Goal: Check status: Check status

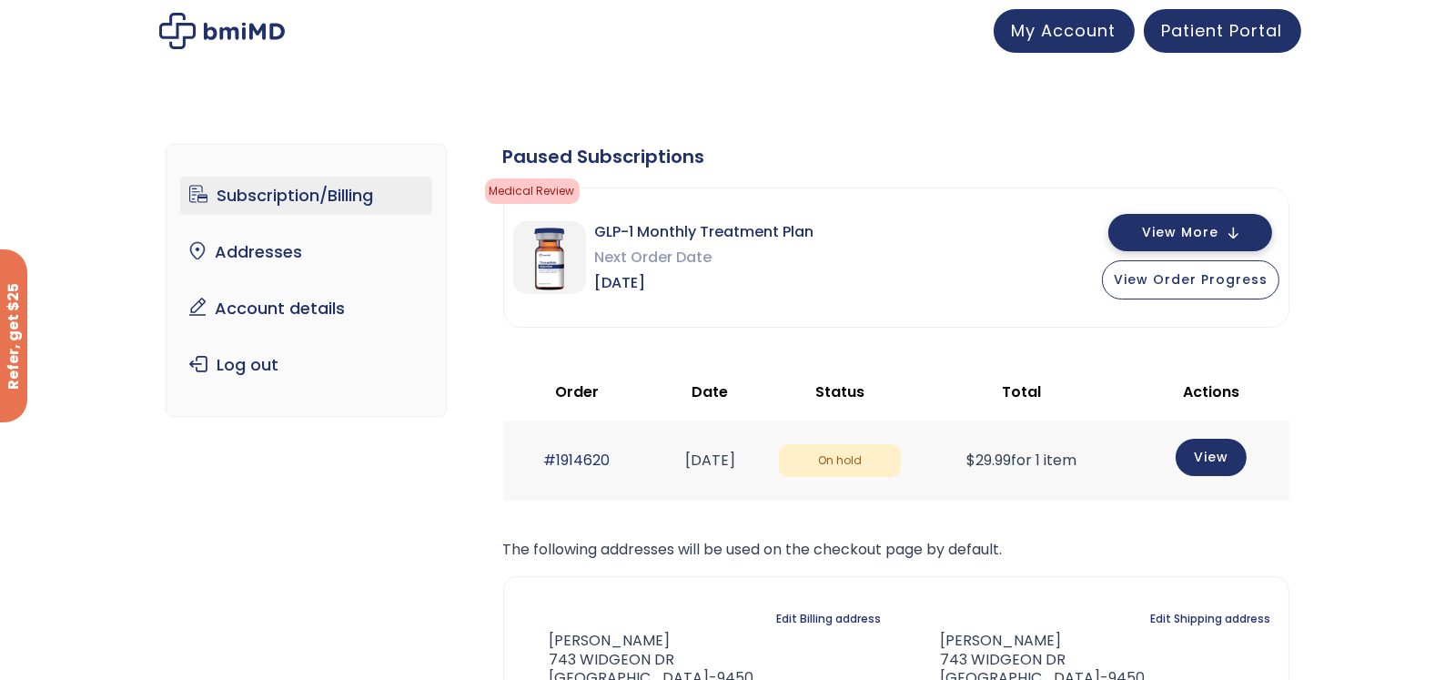
click at [1207, 229] on span "View More" at bounding box center [1180, 233] width 76 height 12
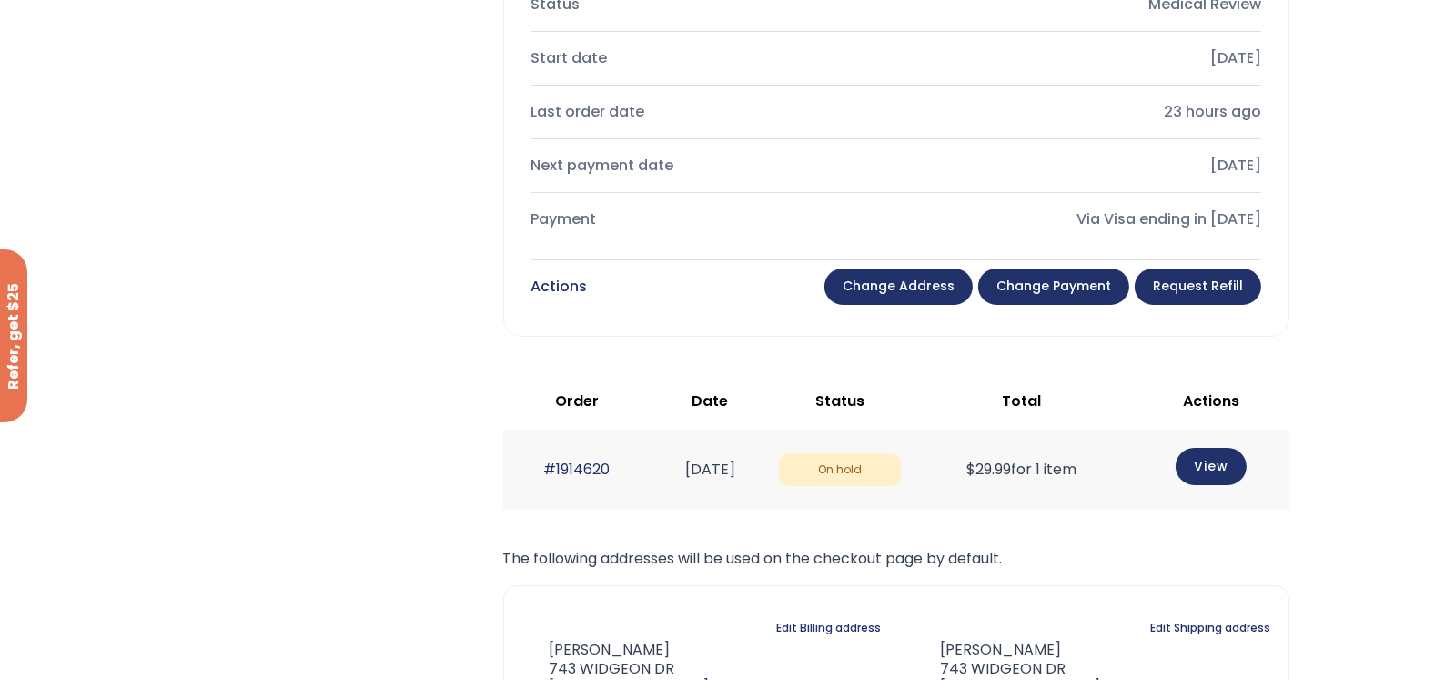
scroll to position [727, 0]
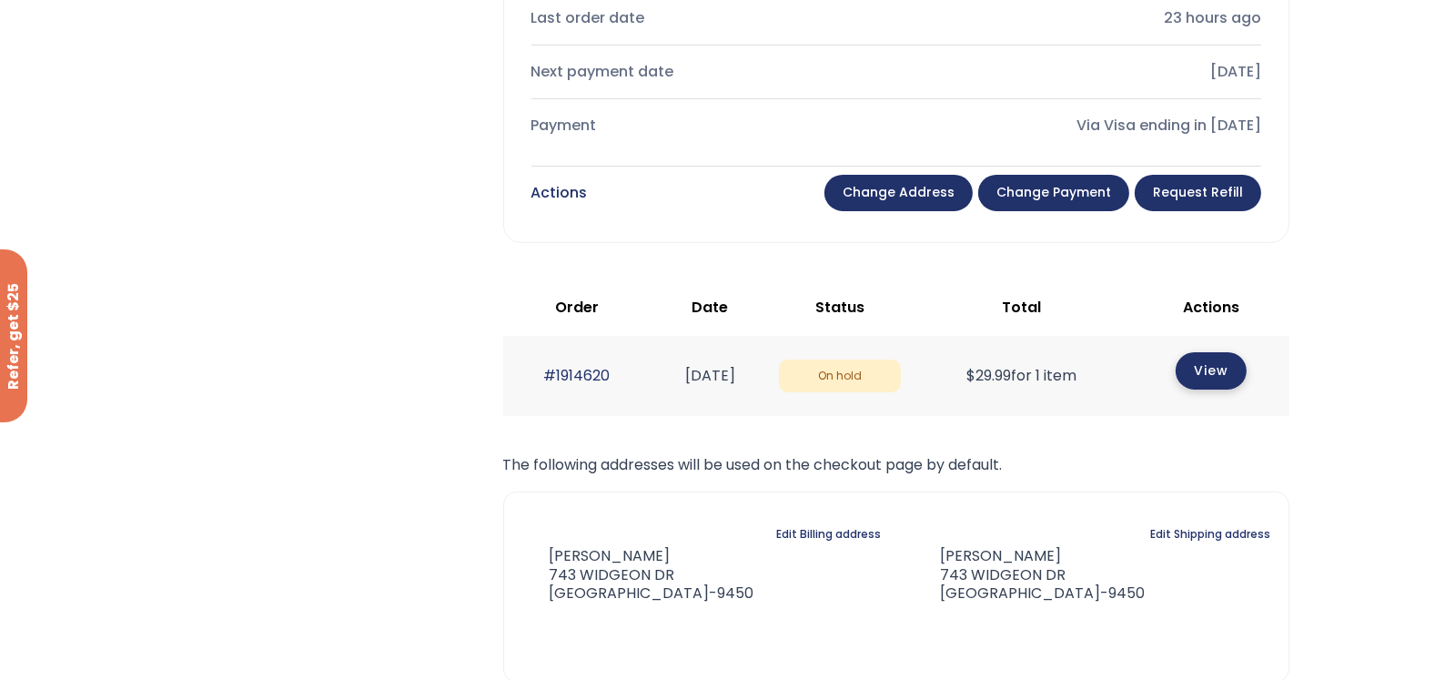
click at [1222, 369] on link "View" at bounding box center [1211, 370] width 71 height 37
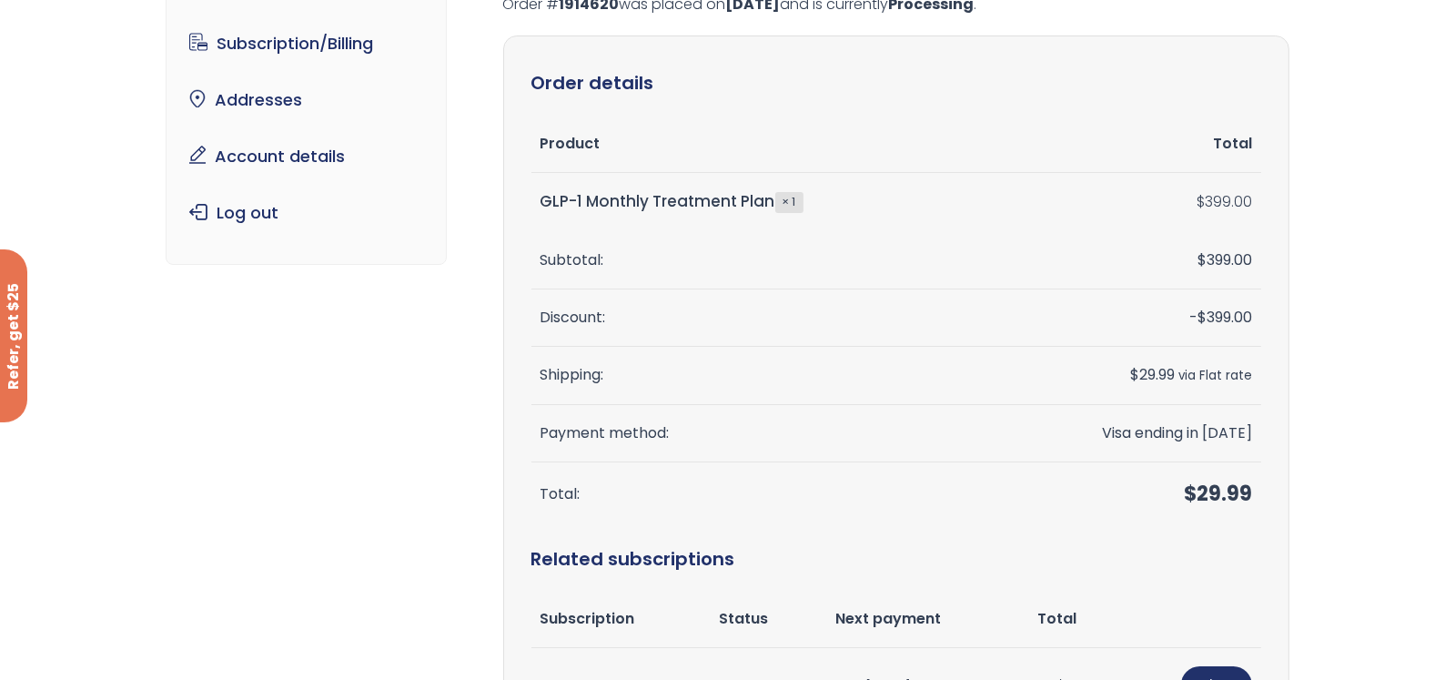
scroll to position [43, 0]
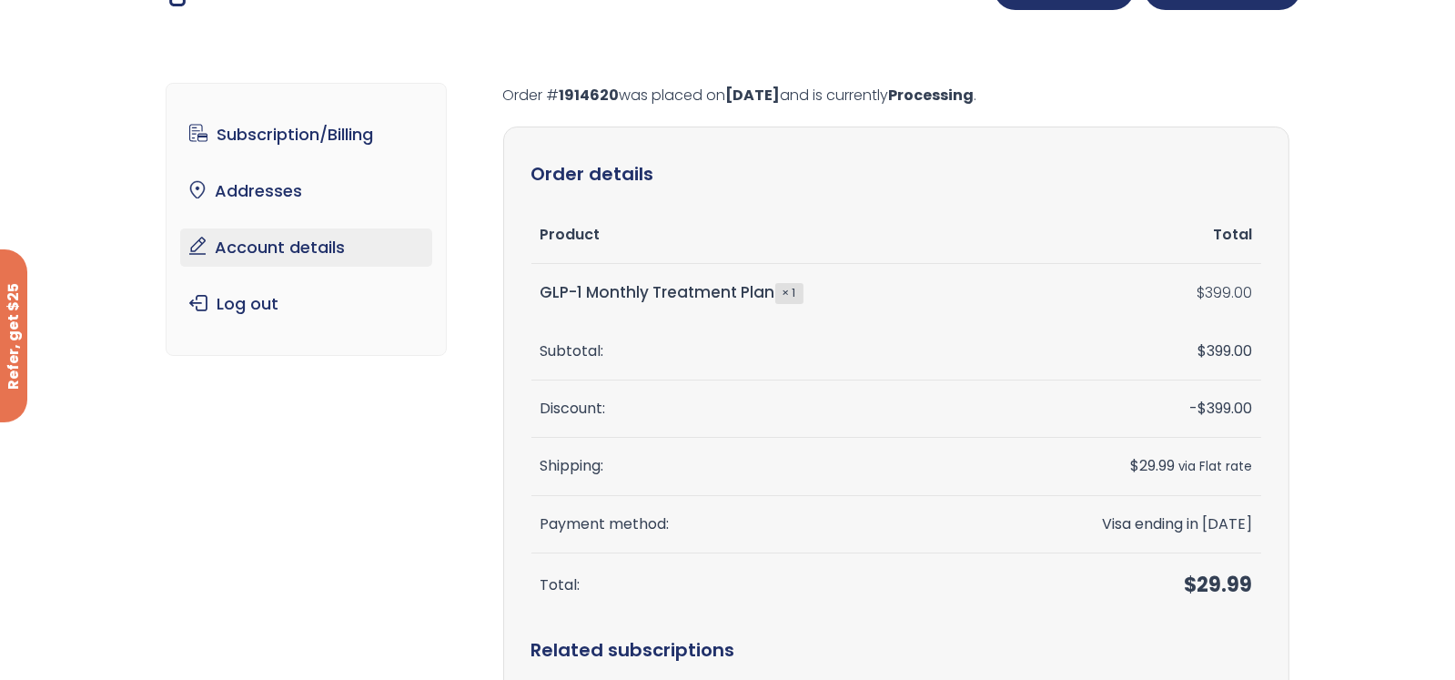
click at [274, 242] on link "Account details" at bounding box center [306, 247] width 252 height 38
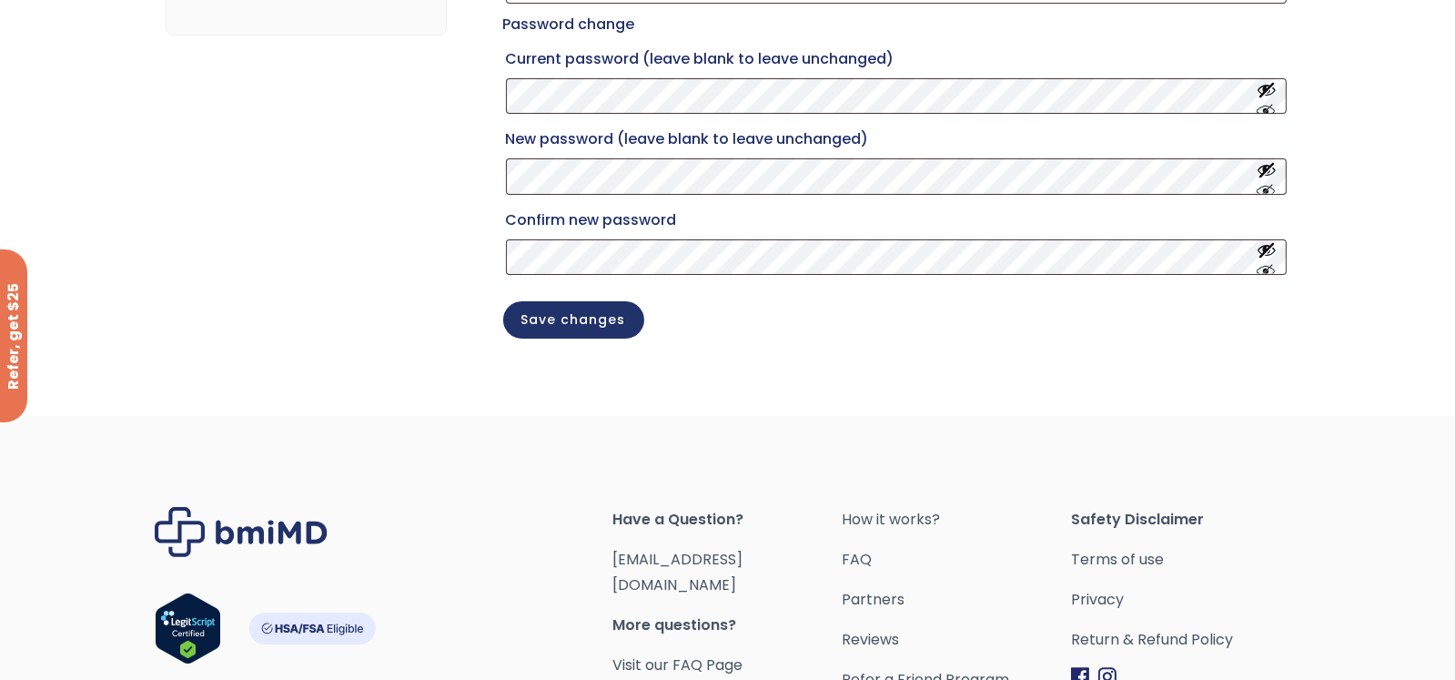
scroll to position [90, 0]
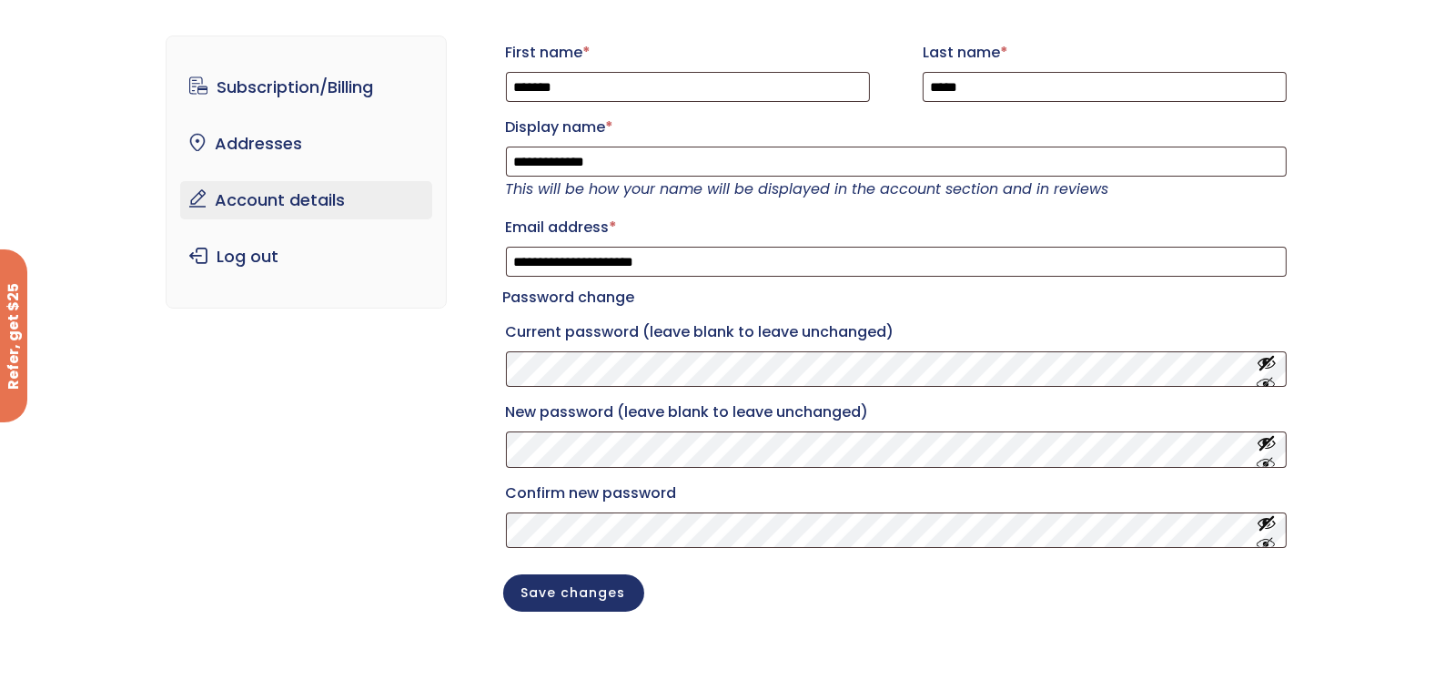
click at [1442, 666] on div at bounding box center [1442, 666] width 0 height 0
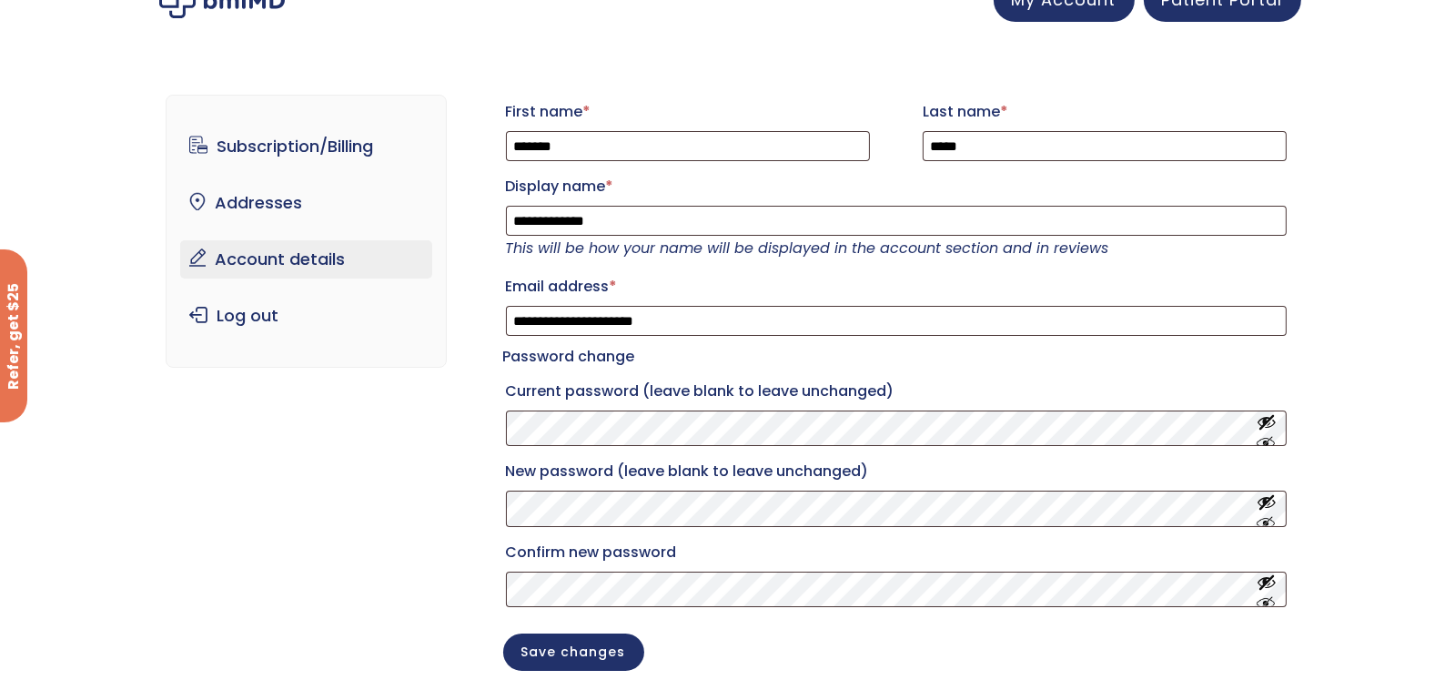
scroll to position [0, 0]
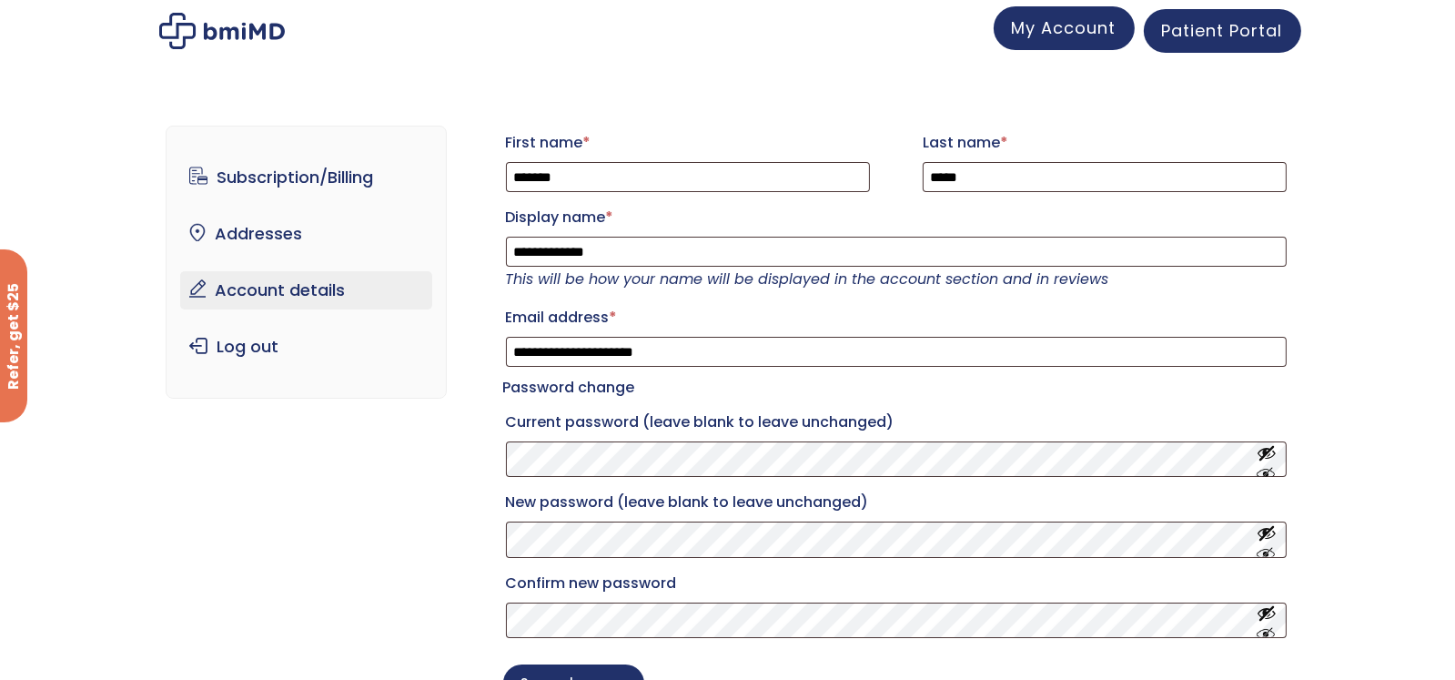
click at [1068, 20] on span "My Account" at bounding box center [1064, 27] width 105 height 23
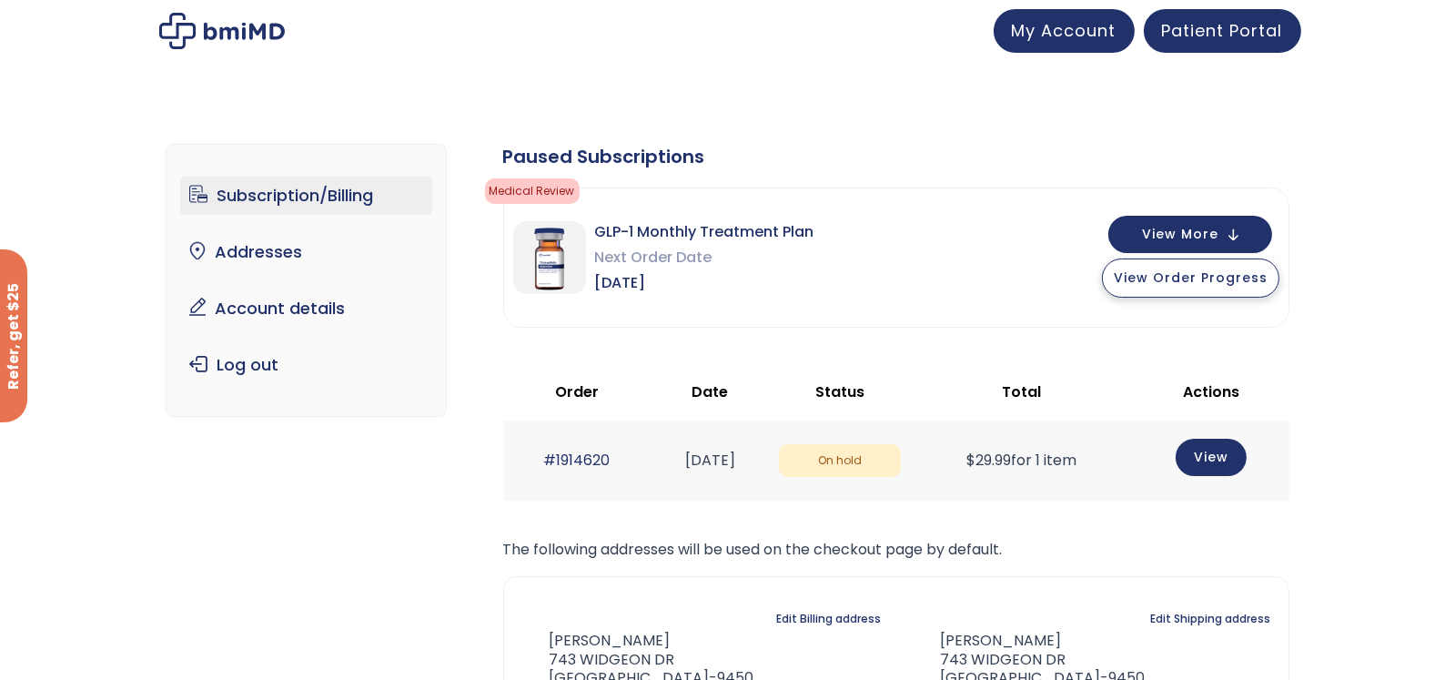
click at [1219, 283] on span "View Order Progress" at bounding box center [1191, 278] width 154 height 18
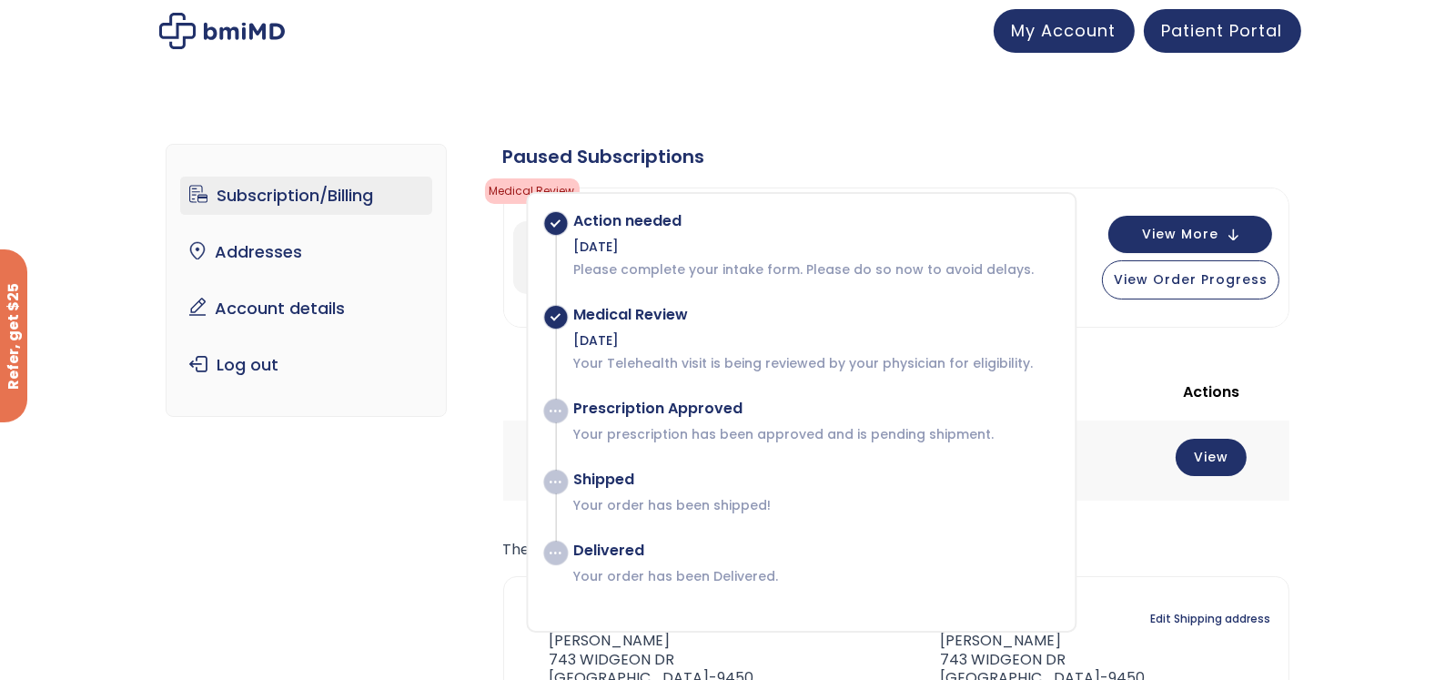
click at [1323, 344] on div "Subscription/Billing bmiRewards Addresses Account details Submit a Review Log o…" at bounding box center [727, 495] width 1455 height 776
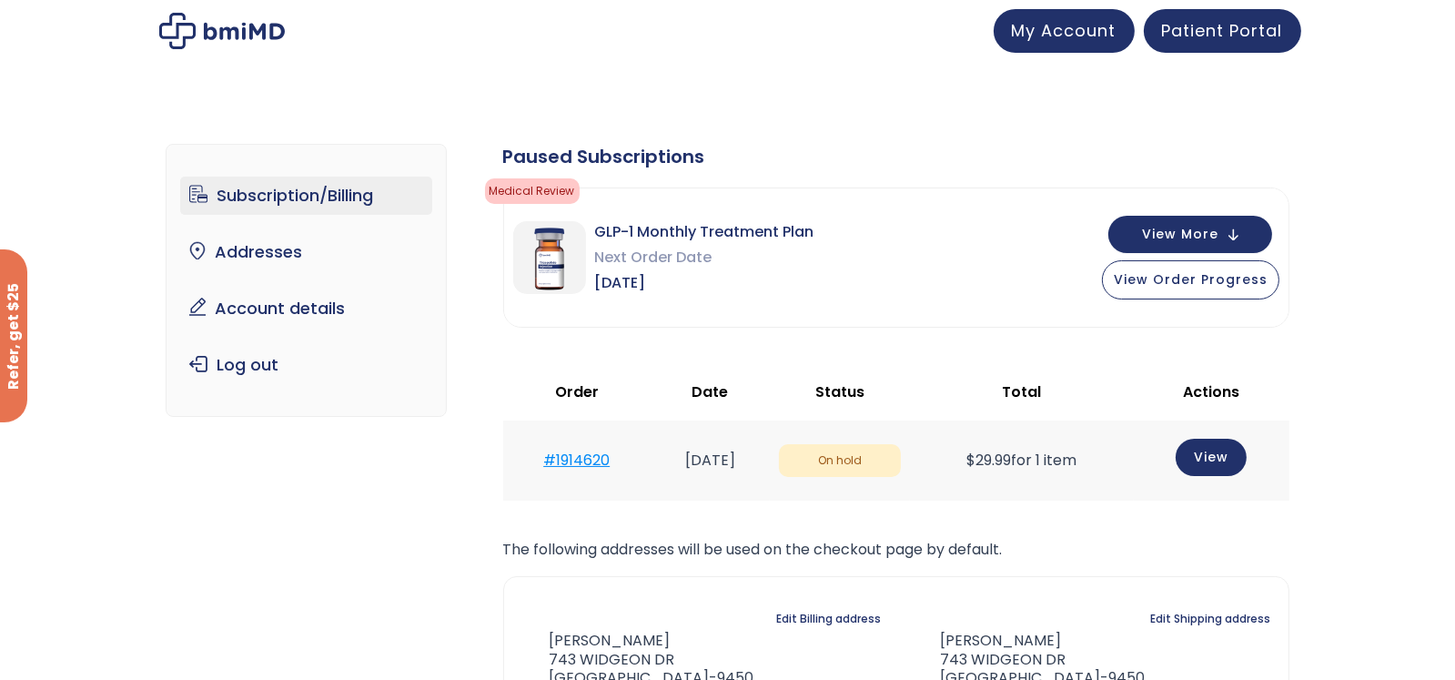
click at [567, 457] on link "#1914620" at bounding box center [576, 460] width 66 height 21
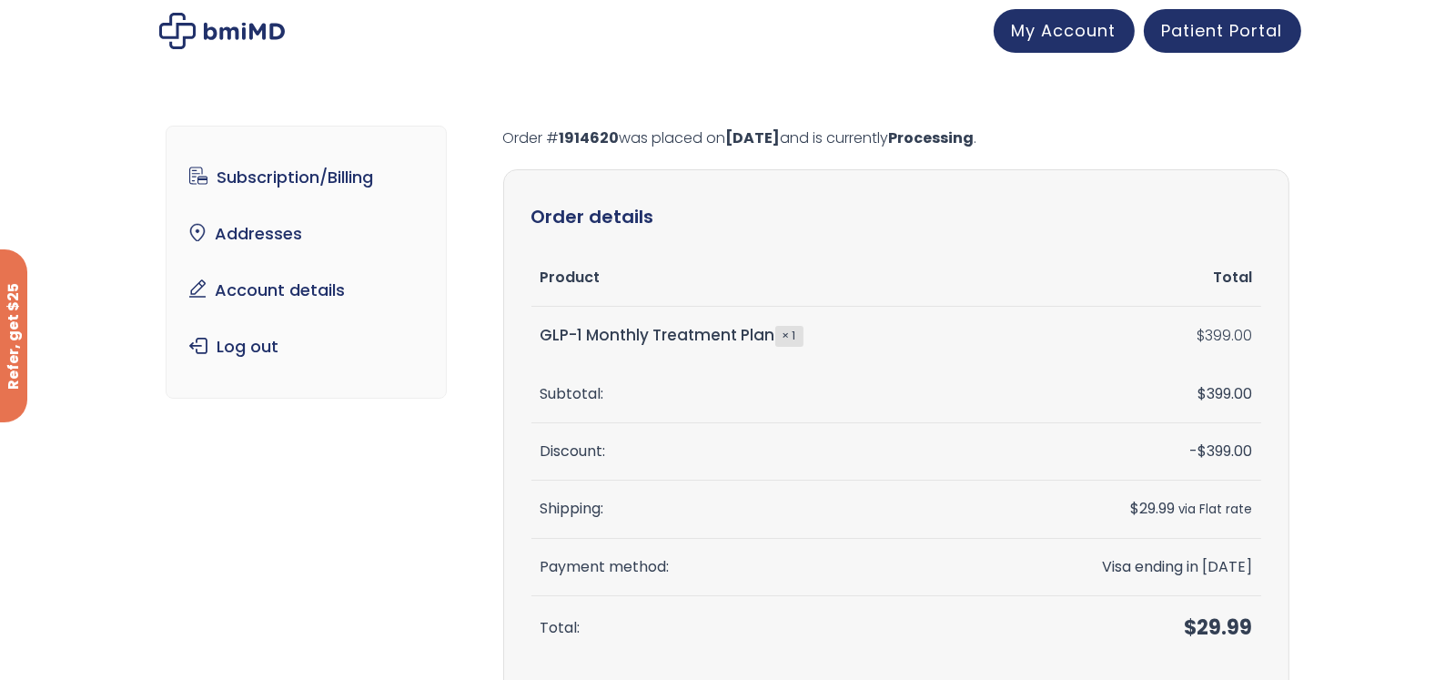
click at [789, 335] on strong "× 1" at bounding box center [790, 336] width 28 height 20
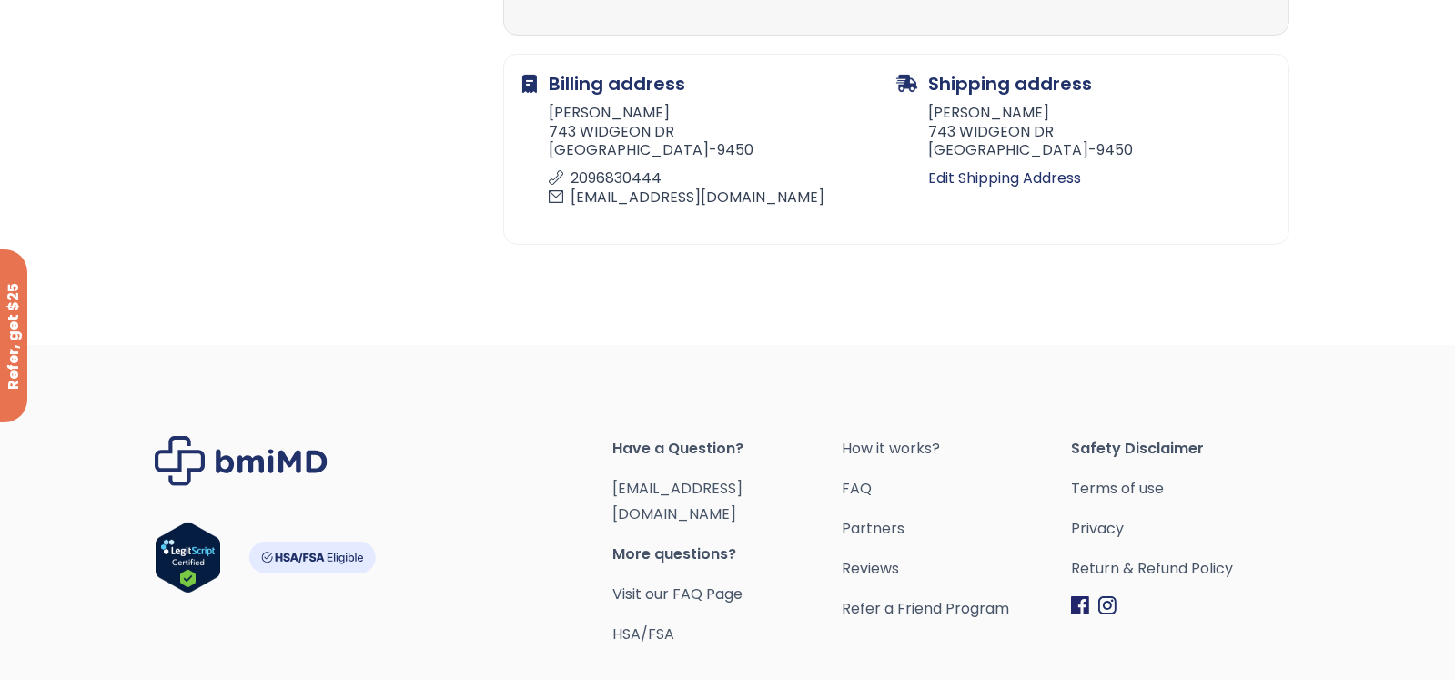
scroll to position [680, 0]
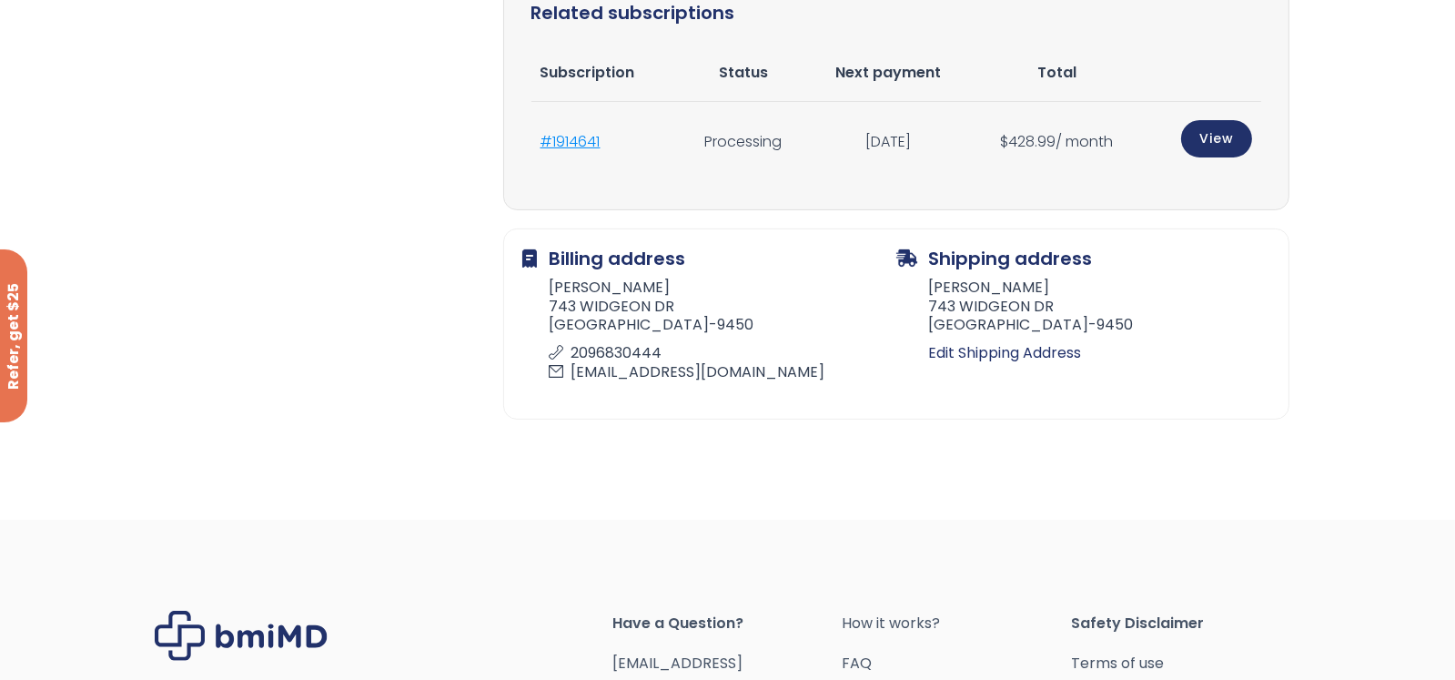
click at [560, 137] on link "#1914641" at bounding box center [571, 141] width 60 height 21
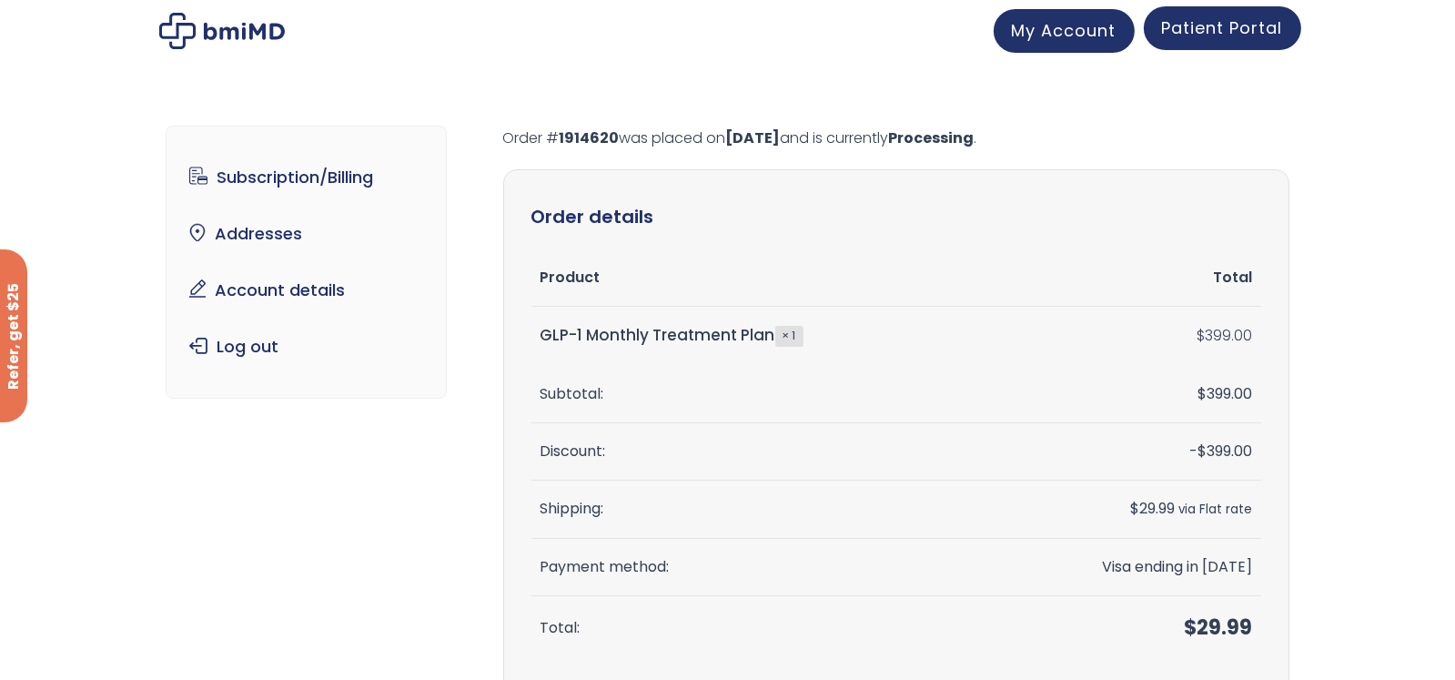
click at [1217, 28] on span "Patient Portal" at bounding box center [1222, 27] width 121 height 23
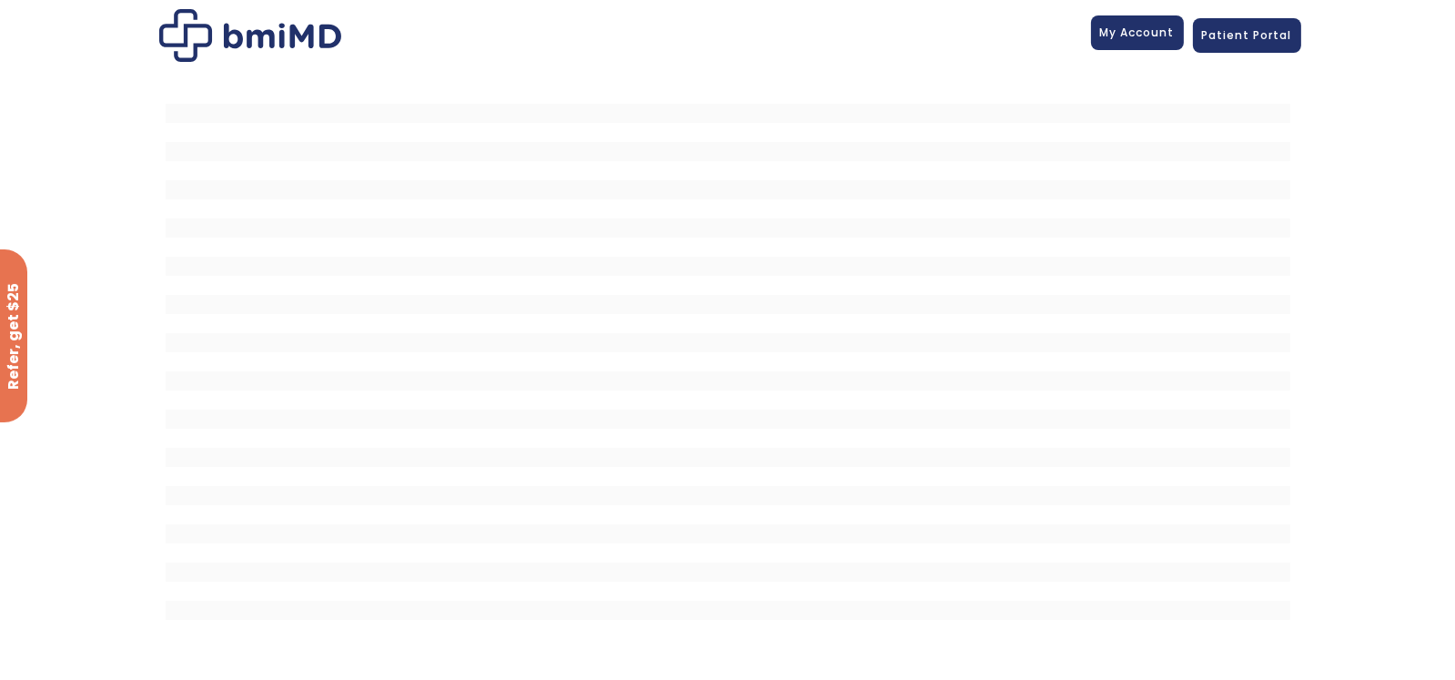
click at [1135, 39] on link "My Account" at bounding box center [1137, 32] width 93 height 35
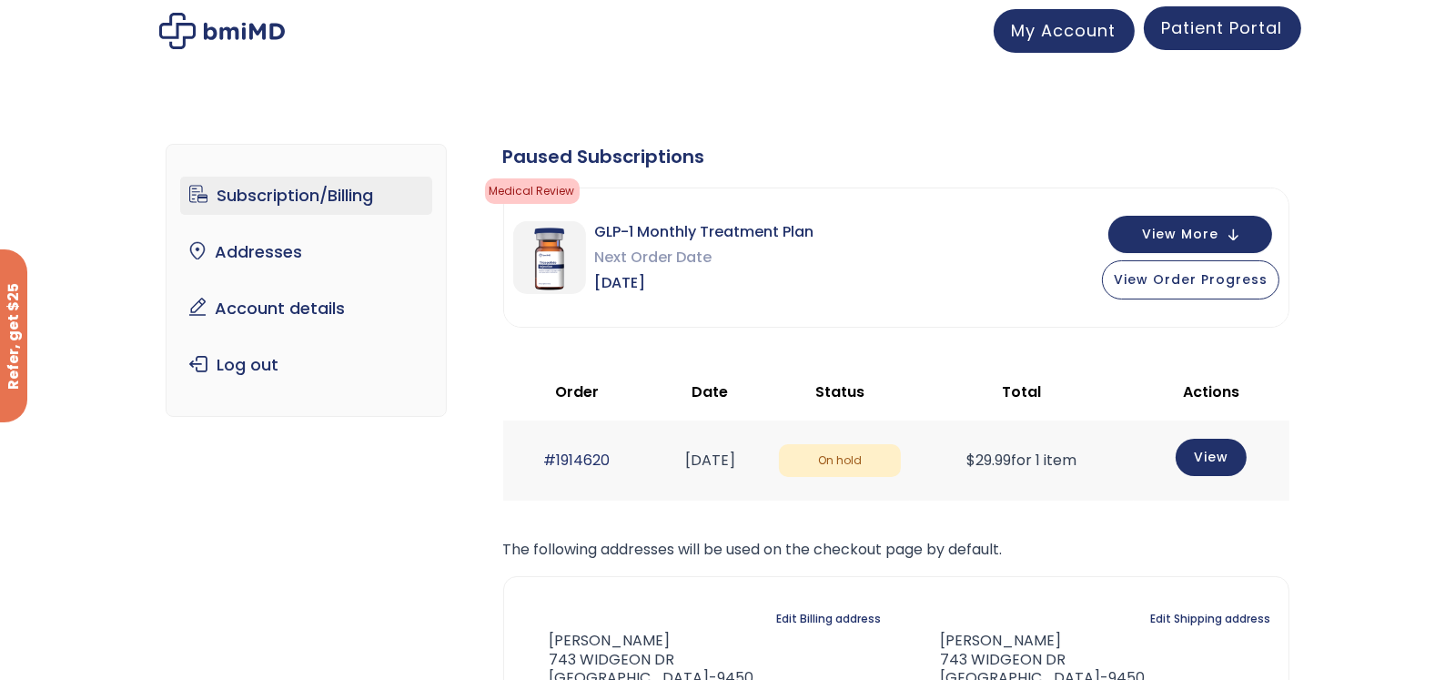
click at [1207, 47] on link "Patient Portal" at bounding box center [1222, 28] width 157 height 44
click at [1222, 33] on span "Patient Portal" at bounding box center [1222, 27] width 121 height 23
